Goal: Task Accomplishment & Management: Manage account settings

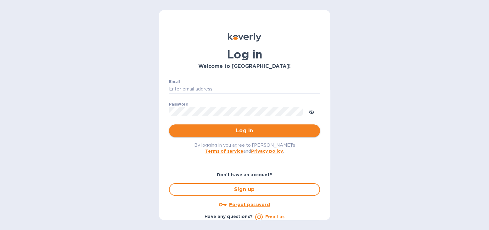
type input "[EMAIL_ADDRESS][DOMAIN_NAME]"
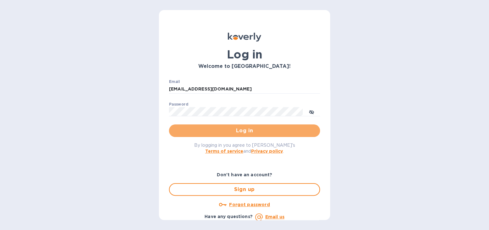
click at [267, 127] on button "Log in" at bounding box center [244, 131] width 151 height 13
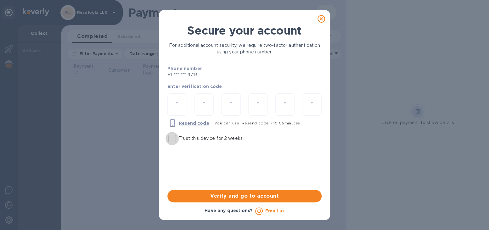
drag, startPoint x: 171, startPoint y: 139, endPoint x: 171, endPoint y: 106, distance: 32.7
click at [171, 139] on input "Trust this device for 2 weeks" at bounding box center [171, 138] width 13 height 13
checkbox input "true"
click at [178, 103] on input "number" at bounding box center [177, 105] width 9 height 12
type input "4"
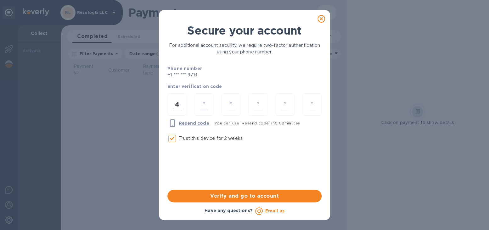
type input "1"
type input "5"
type input "7"
type input "8"
